Goal: Task Accomplishment & Management: Manage account settings

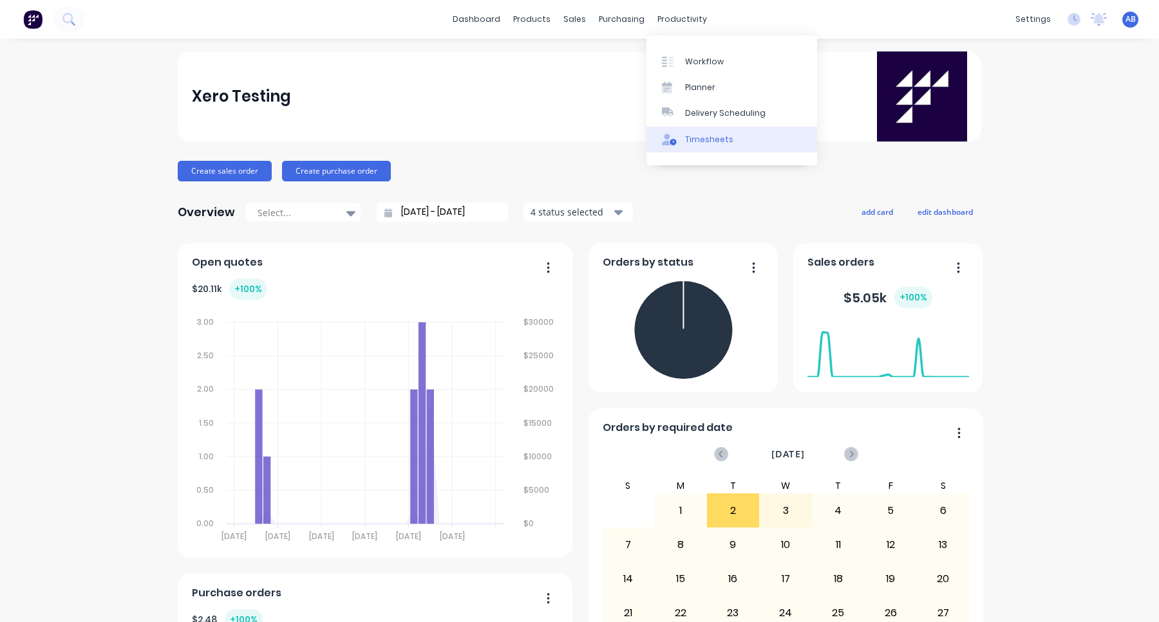
click at [700, 134] on div "Timesheets" at bounding box center [709, 140] width 48 height 12
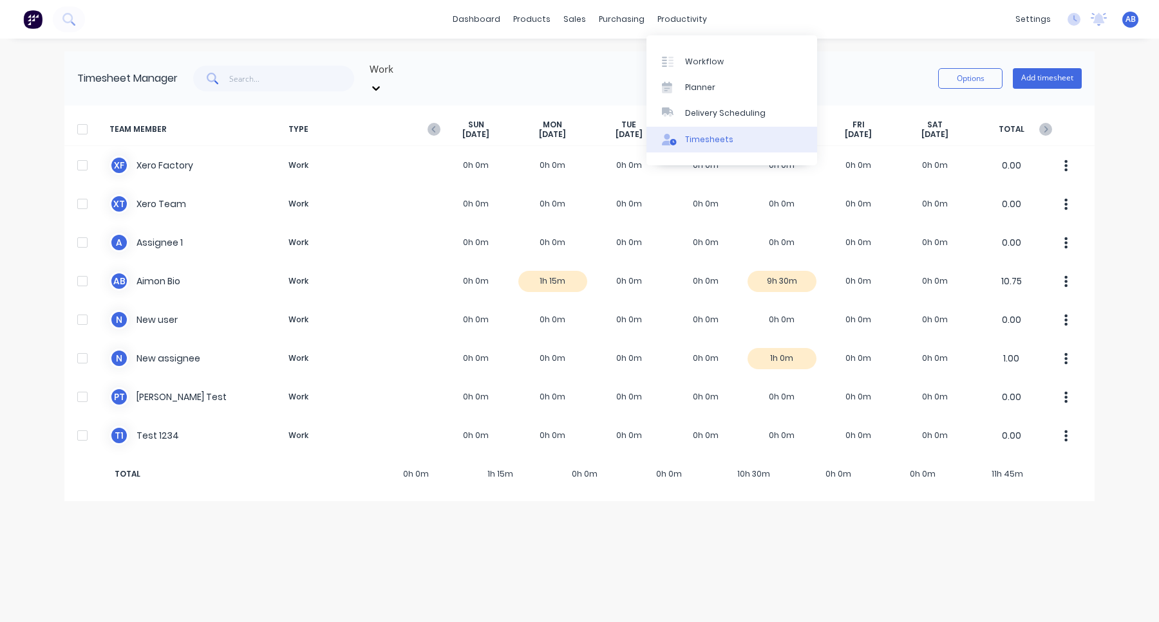
click at [700, 135] on div "Timesheets" at bounding box center [709, 140] width 48 height 12
click at [1130, 19] on span "AB" at bounding box center [1130, 20] width 10 height 12
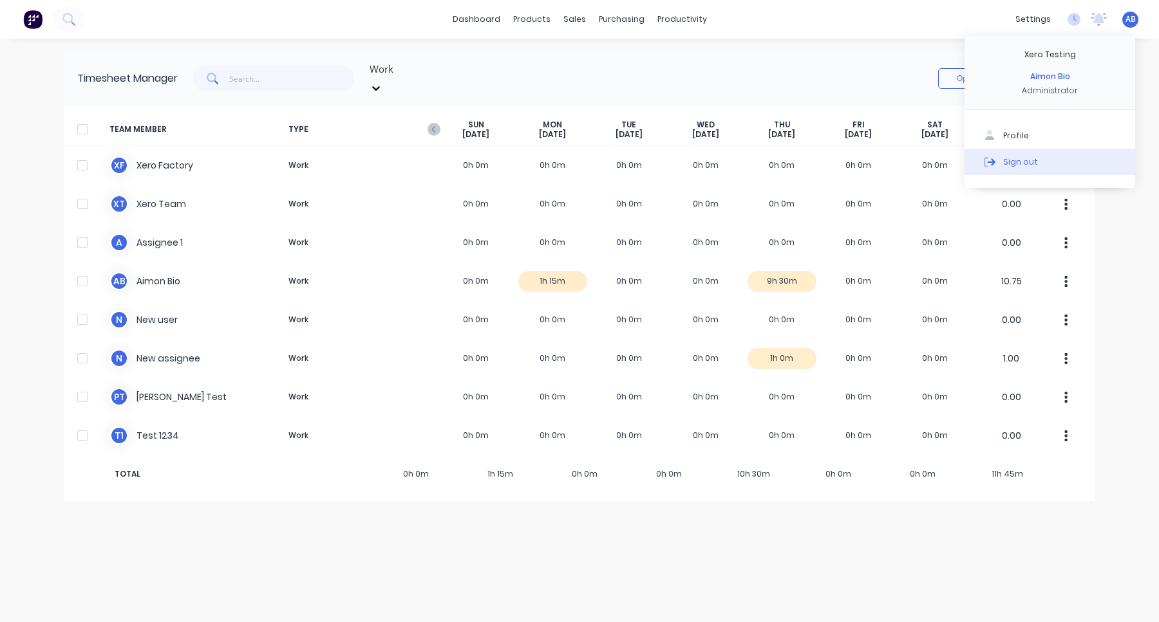
click at [1074, 167] on button "Sign out" at bounding box center [1049, 162] width 171 height 26
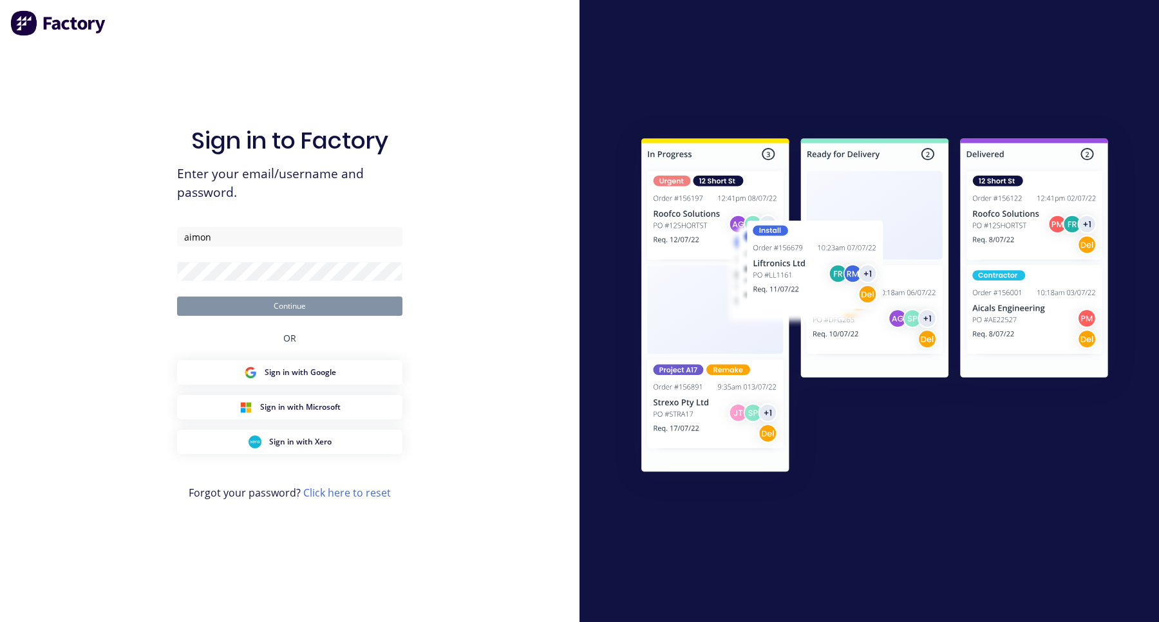
type input "aimon"
click at [345, 228] on input "aimon" at bounding box center [289, 236] width 225 height 19
click at [282, 242] on input "aimon" at bounding box center [289, 236] width 225 height 19
type input "[EMAIL_ADDRESS][DOMAIN_NAME]"
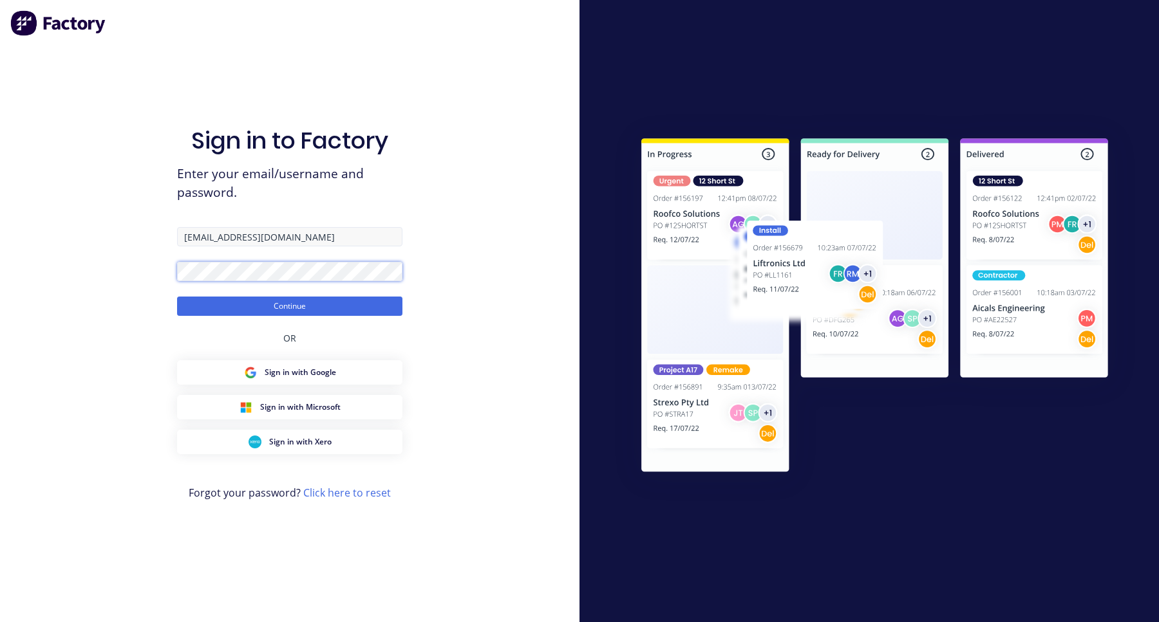
click at [177, 297] on button "Continue" at bounding box center [289, 306] width 225 height 19
